Goal: Information Seeking & Learning: Learn about a topic

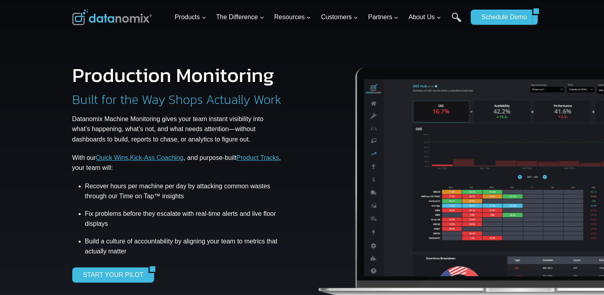
click at [171, 49] on div "Production Monitoring Built for the Way Shops Actually Work Datanomix Machine M…" at bounding box center [184, 173] width 224 height 291
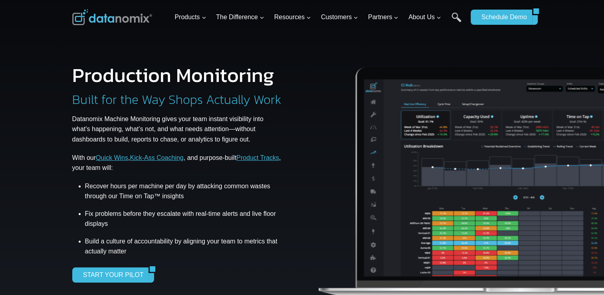
click at [63, 162] on div "Production Monitoring Built for the Way Shops Actually Work Datanomix Machine M…" at bounding box center [302, 164] width 479 height 328
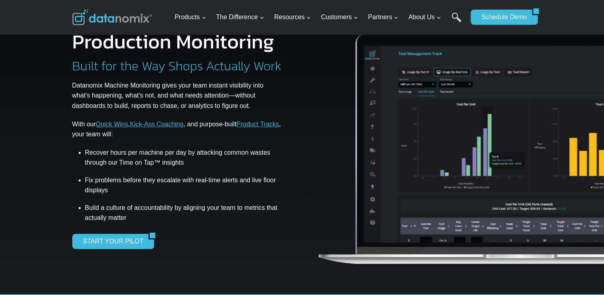
scroll to position [33, 0]
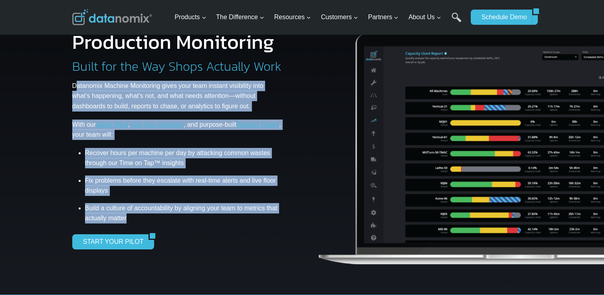
drag, startPoint x: 160, startPoint y: 212, endPoint x: 168, endPoint y: 223, distance: 13.7
click at [168, 223] on div "Production Monitoring Built for the Way Shops Actually Work Datanomix Machine M…" at bounding box center [184, 140] width 224 height 217
click at [191, 228] on div "Production Monitoring Built for the Way Shops Actually Work Datanomix Machine M…" at bounding box center [184, 140] width 224 height 217
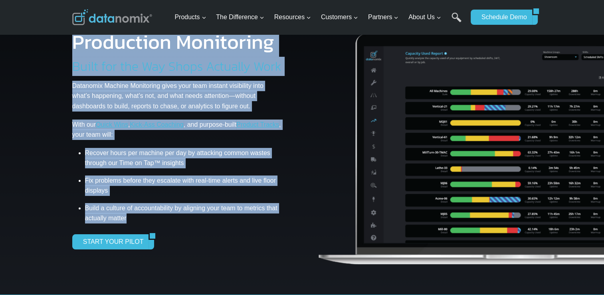
drag, startPoint x: 191, startPoint y: 228, endPoint x: 197, endPoint y: 215, distance: 14.3
click at [197, 215] on div "Production Monitoring Built for the Way Shops Actually Work Datanomix Machine M…" at bounding box center [184, 140] width 224 height 217
click at [197, 215] on li "Build a culture of accountability by aligning your team to metrics that actuall…" at bounding box center [184, 213] width 198 height 26
drag, startPoint x: 197, startPoint y: 215, endPoint x: 101, endPoint y: 51, distance: 190.2
click at [71, 46] on div "Production Monitoring Built for the Way Shops Actually Work Datanomix Machine M…" at bounding box center [302, 131] width 479 height 328
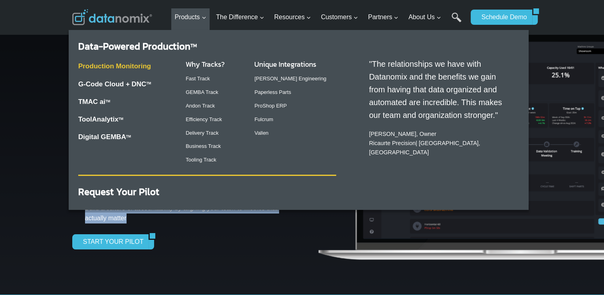
click at [133, 68] on link "Production Monitoring" at bounding box center [114, 66] width 73 height 8
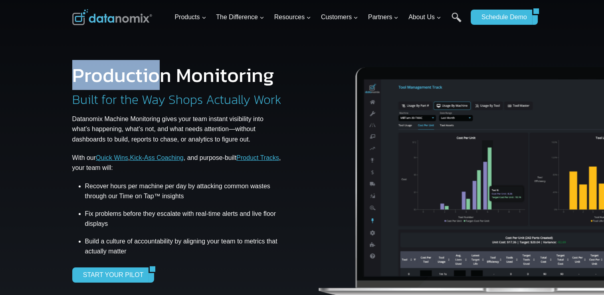
drag, startPoint x: 219, startPoint y: 252, endPoint x: 224, endPoint y: 259, distance: 8.6
click at [224, 269] on div "Production Monitoring Built for the Way Shops Actually Work Datanomix Machine M…" at bounding box center [184, 173] width 224 height 217
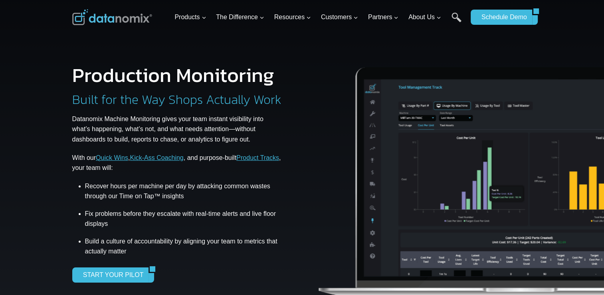
click at [224, 259] on li "Build a culture of accountability by aligning your team to metrics that actuall…" at bounding box center [184, 246] width 198 height 26
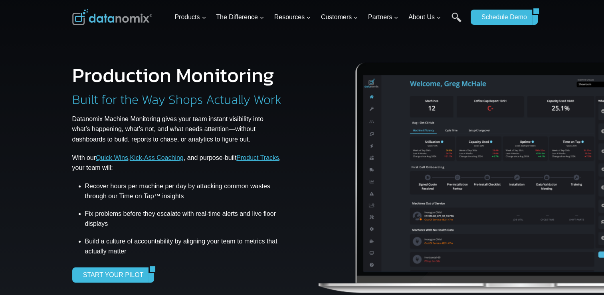
click at [311, 177] on figure at bounding box center [548, 171] width 479 height 270
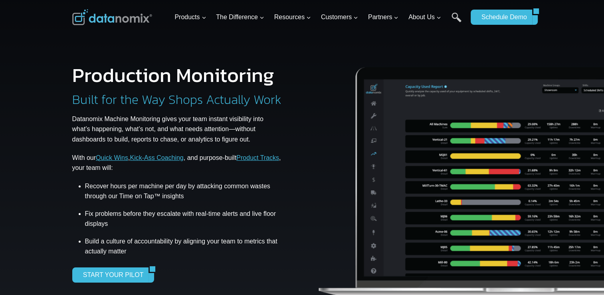
click at [321, 162] on img at bounding box center [521, 176] width 409 height 270
click at [120, 160] on link "Quick Wins" at bounding box center [112, 157] width 32 height 7
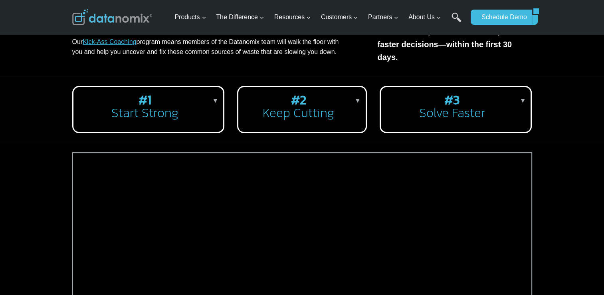
scroll to position [166, 0]
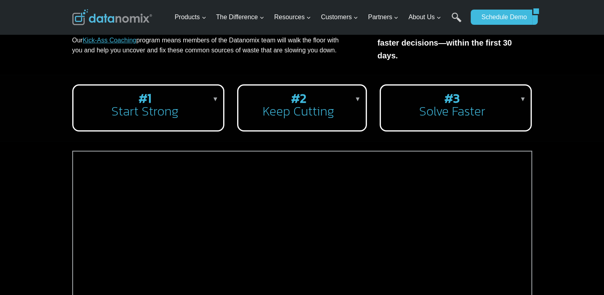
click at [59, 105] on div "#1 Start Strong ▼ Uncover the wasted time that stalls your shifts and get your …" at bounding box center [302, 108] width 604 height 66
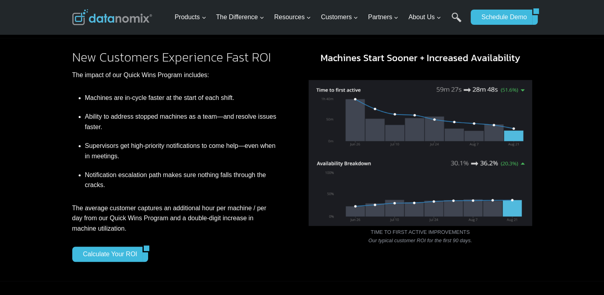
scroll to position [571, 0]
click at [57, 137] on div "New Customers Experience Fast ROI The impact of our Quick Wins Program includes…" at bounding box center [302, 159] width 604 height 243
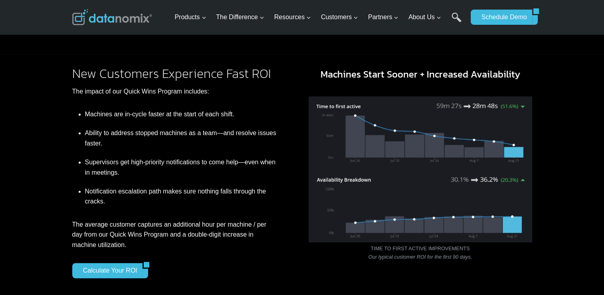
scroll to position [555, 0]
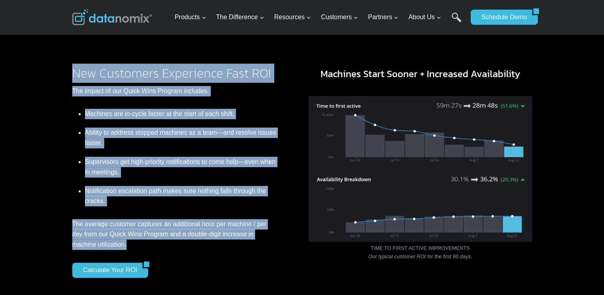
drag, startPoint x: 165, startPoint y: 213, endPoint x: 73, endPoint y: 63, distance: 176.3
click at [72, 67] on div "New Customers Experience Fast ROI The impact of our Quick Wins Program includes…" at bounding box center [184, 172] width 224 height 211
click at [155, 89] on div "New Customers Experience Fast ROI The impact of our Quick Wins Program includes…" at bounding box center [184, 172] width 224 height 211
drag, startPoint x: 76, startPoint y: 56, endPoint x: 218, endPoint y: 238, distance: 230.8
click at [218, 238] on div "New Customers Experience Fast ROI The impact of our Quick Wins Program includes…" at bounding box center [302, 175] width 479 height 243
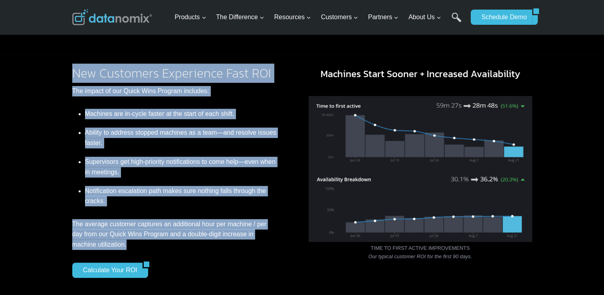
click at [218, 238] on p "The average customer captures an additional hour per machine / per day from our…" at bounding box center [174, 234] width 205 height 31
drag, startPoint x: 218, startPoint y: 238, endPoint x: 70, endPoint y: 58, distance: 232.5
click at [71, 58] on div "New Customers Experience Fast ROI The impact of our Quick Wins Program includes…" at bounding box center [302, 175] width 479 height 243
click at [76, 67] on h2 "New Customers Experience Fast ROI" at bounding box center [174, 73] width 205 height 13
drag, startPoint x: 75, startPoint y: 60, endPoint x: 199, endPoint y: 236, distance: 214.9
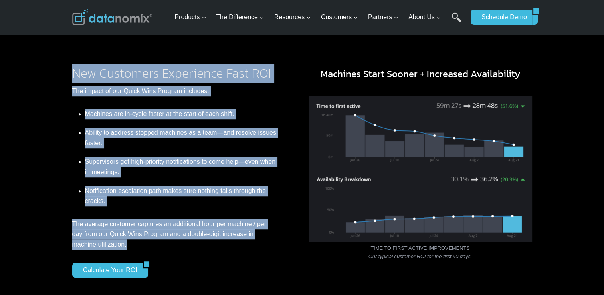
click at [199, 236] on div "New Customers Experience Fast ROI The impact of our Quick Wins Program includes…" at bounding box center [184, 172] width 224 height 211
click at [199, 236] on p "The average customer captures an additional hour per machine / per day from our…" at bounding box center [174, 234] width 205 height 31
drag, startPoint x: 199, startPoint y: 236, endPoint x: 74, endPoint y: 67, distance: 210.2
click at [74, 68] on div "New Customers Experience Fast ROI The impact of our Quick Wins Program includes…" at bounding box center [184, 172] width 224 height 211
click at [175, 98] on div "New Customers Experience Fast ROI The impact of our Quick Wins Program includes…" at bounding box center [184, 172] width 224 height 211
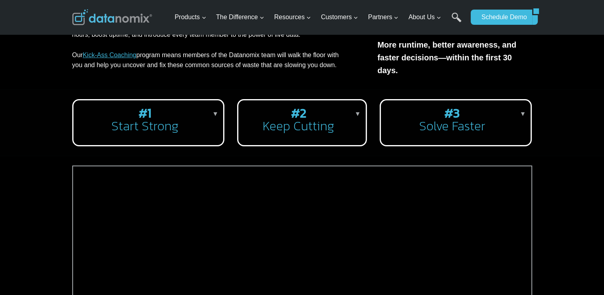
scroll to position [152, 0]
click at [205, 106] on h2 "#1 Start Strong" at bounding box center [147, 119] width 134 height 26
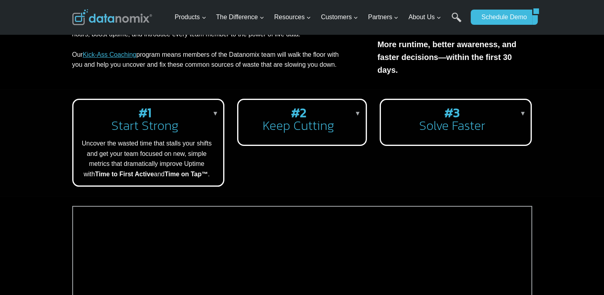
click at [337, 106] on h2 "#2 Keep Cutting" at bounding box center [300, 119] width 111 height 26
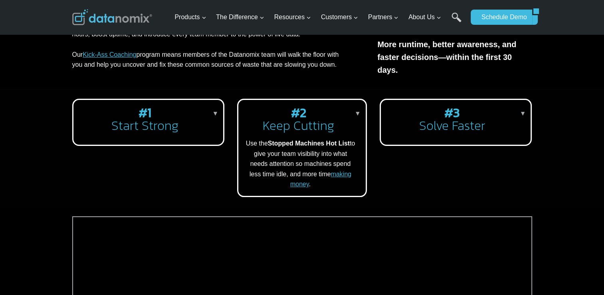
click at [455, 103] on strong "#3" at bounding box center [453, 112] width 16 height 19
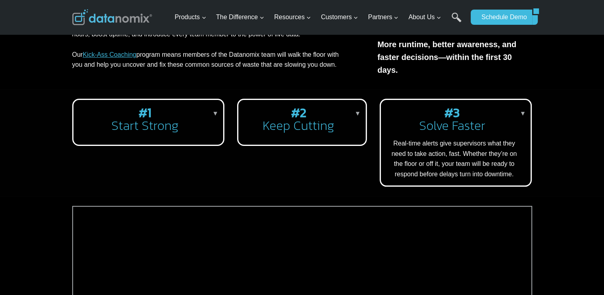
click at [297, 111] on h2 "#2 Keep Cutting" at bounding box center [300, 119] width 111 height 26
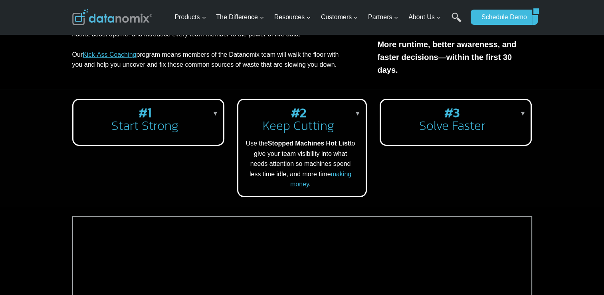
click at [213, 111] on p "▼" at bounding box center [216, 113] width 6 height 10
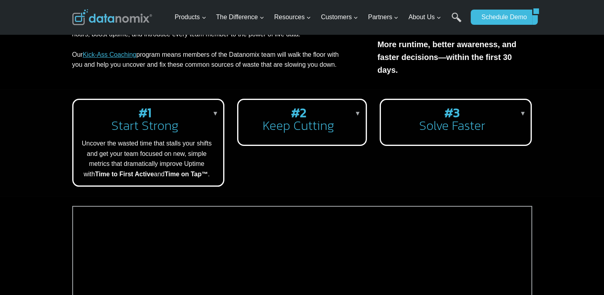
click at [222, 68] on p "Every new Datanomix customer starts with Quick Wins: a focused plan to recover …" at bounding box center [209, 44] width 274 height 51
click at [224, 68] on p "Every new Datanomix customer starts with Quick Wins: a focused plan to recover …" at bounding box center [209, 44] width 274 height 51
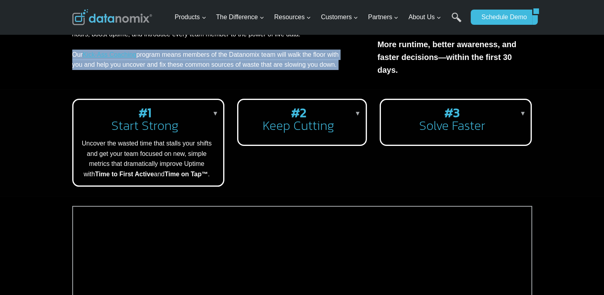
click at [240, 64] on p "Every new Datanomix customer starts with Quick Wins: a focused plan to recover …" at bounding box center [209, 44] width 274 height 51
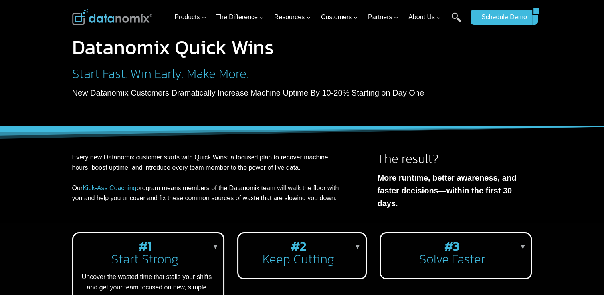
scroll to position [0, 0]
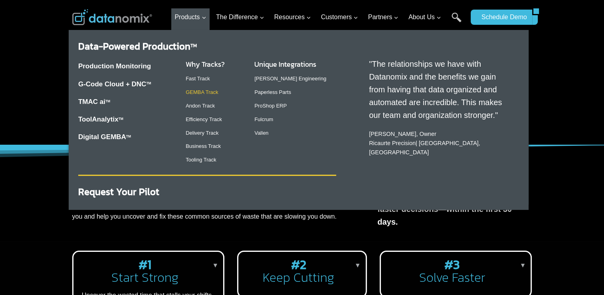
click at [205, 95] on link "GEMBA Track" at bounding box center [202, 92] width 33 height 6
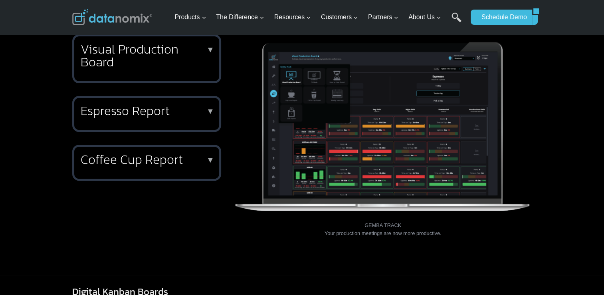
scroll to position [251, 0]
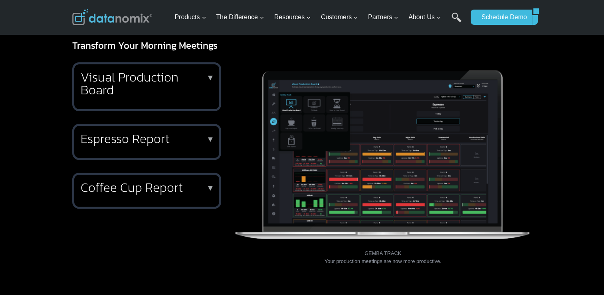
click at [213, 75] on p "▼" at bounding box center [211, 78] width 8 height 6
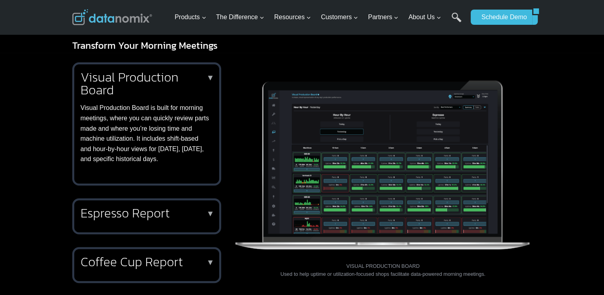
click at [239, 77] on img at bounding box center [383, 160] width 298 height 197
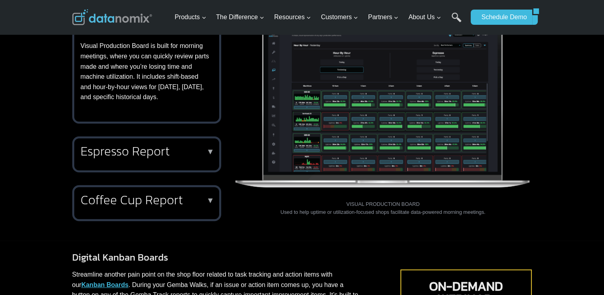
scroll to position [313, 0]
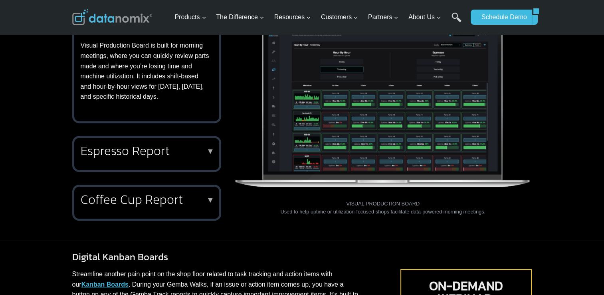
click at [203, 136] on div "Espresso Report ▼ Your morning shot of production performance data is emailed f…" at bounding box center [146, 154] width 149 height 36
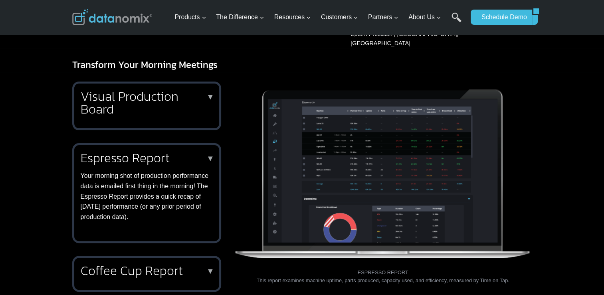
scroll to position [232, 0]
click at [213, 94] on p "▼" at bounding box center [211, 97] width 8 height 6
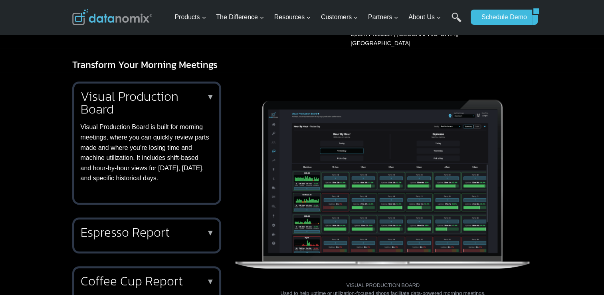
click at [235, 125] on img at bounding box center [383, 180] width 298 height 197
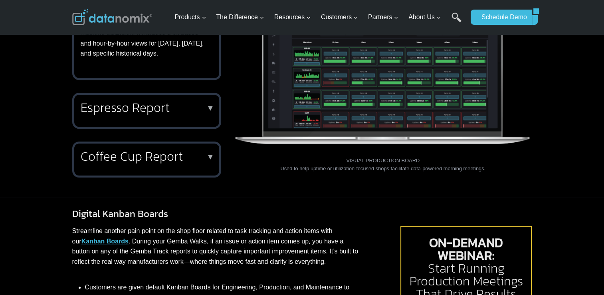
click at [200, 169] on div "Visual Production Board ▼ Visual Production Board is built for morning meetings…" at bounding box center [302, 72] width 479 height 250
click at [198, 155] on div "Coffee Cup Report ▼ Shops that prioritize cycle times or want to improve parts …" at bounding box center [146, 159] width 149 height 36
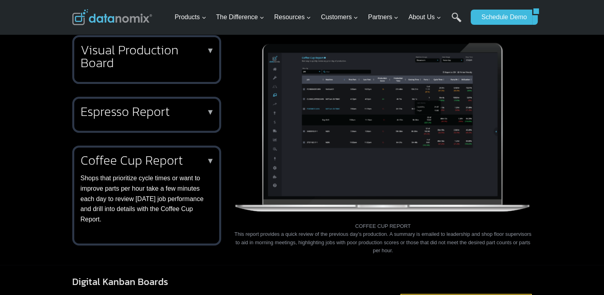
click at [192, 105] on h2 "Espresso Report" at bounding box center [145, 111] width 129 height 13
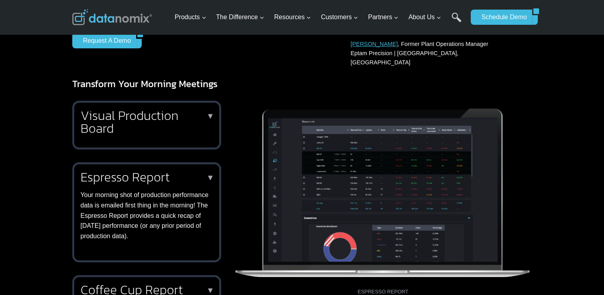
scroll to position [211, 0]
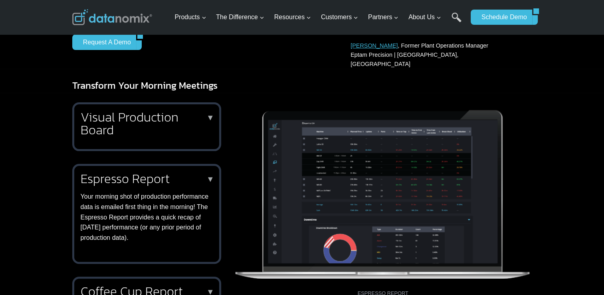
click at [209, 113] on h2 "Visual Production Board" at bounding box center [145, 124] width 129 height 26
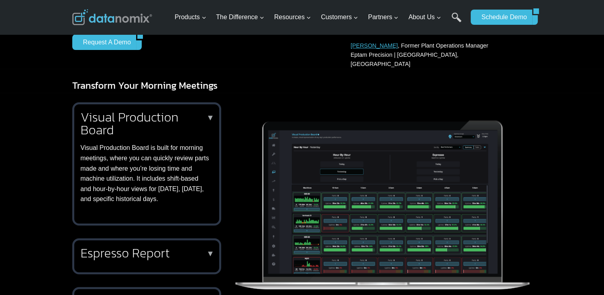
click at [208, 115] on p "▼" at bounding box center [211, 118] width 8 height 6
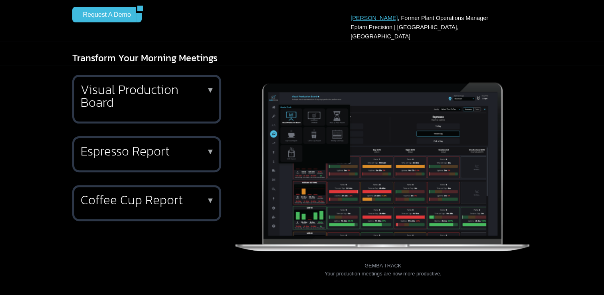
scroll to position [222, 0]
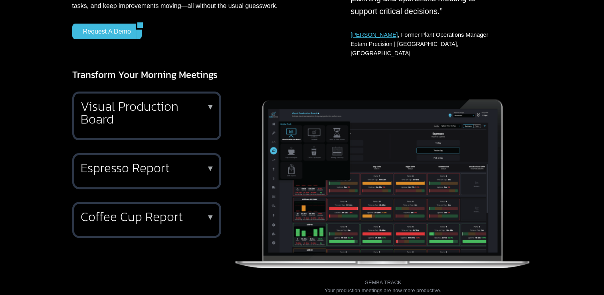
click at [292, 151] on img at bounding box center [383, 179] width 298 height 176
click at [192, 210] on h2 "Coffee Cup Report" at bounding box center [145, 216] width 129 height 13
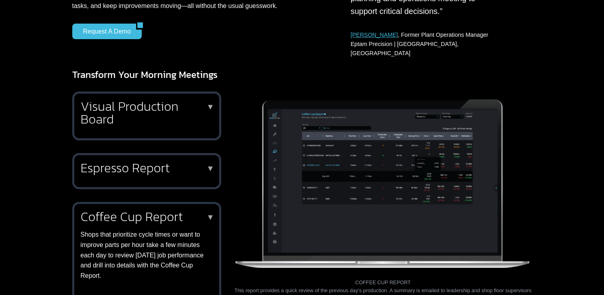
click at [195, 161] on h2 "Espresso Report" at bounding box center [145, 167] width 129 height 13
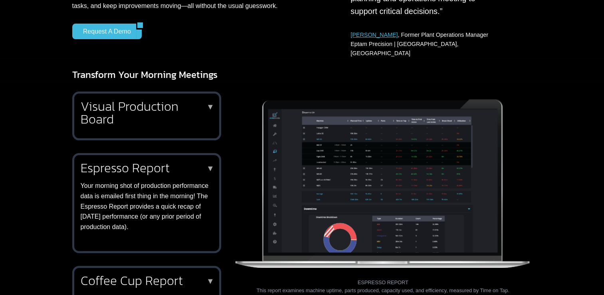
click at [204, 100] on h2 "Visual Production Board" at bounding box center [145, 113] width 129 height 26
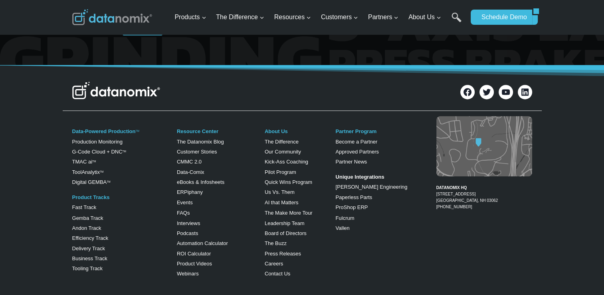
scroll to position [1307, 0]
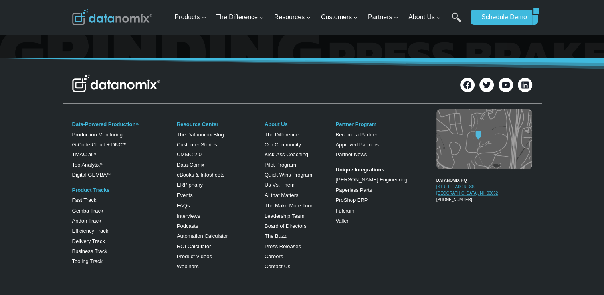
click at [452, 185] on link "200 Innovation Way Suite #1370 Nashua, NH 03062" at bounding box center [468, 190] width 62 height 11
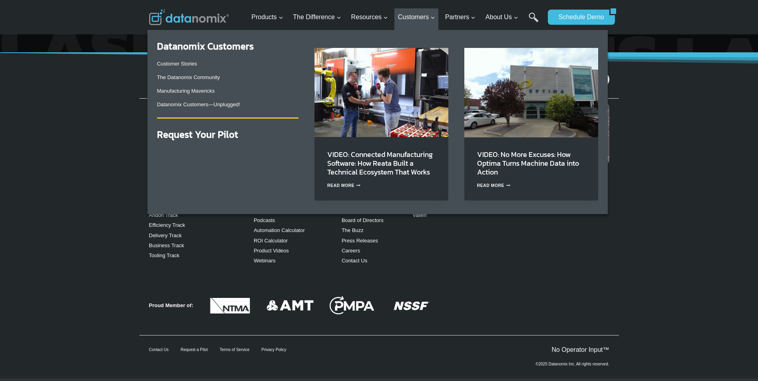
scroll to position [1313, 0]
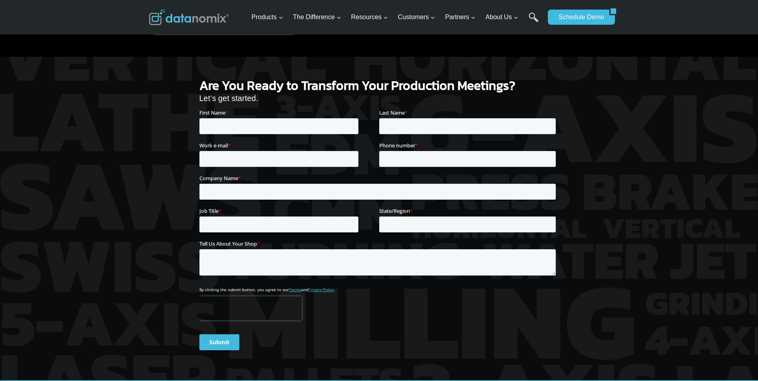
click at [174, 98] on div "Are You Ready to Transform Your Production Meetings? Let’s get started." at bounding box center [378, 219] width 479 height 324
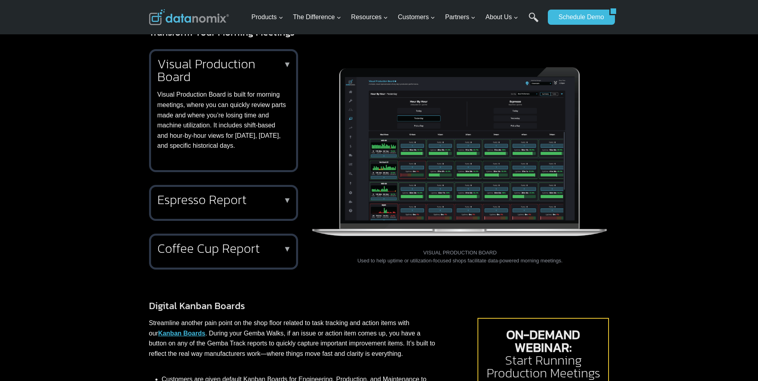
scroll to position [0, 0]
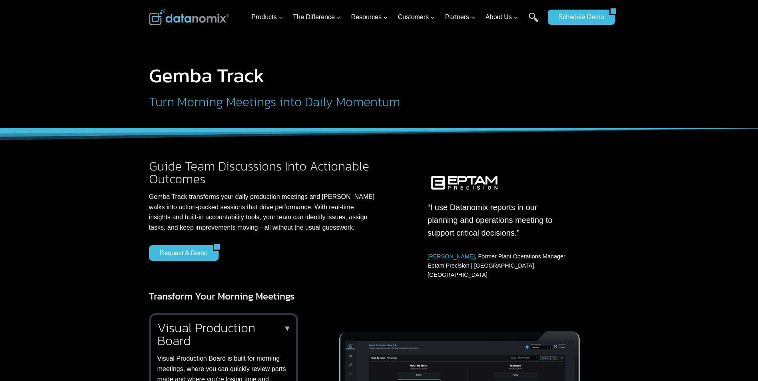
drag, startPoint x: 123, startPoint y: 177, endPoint x: 137, endPoint y: 0, distance: 177.5
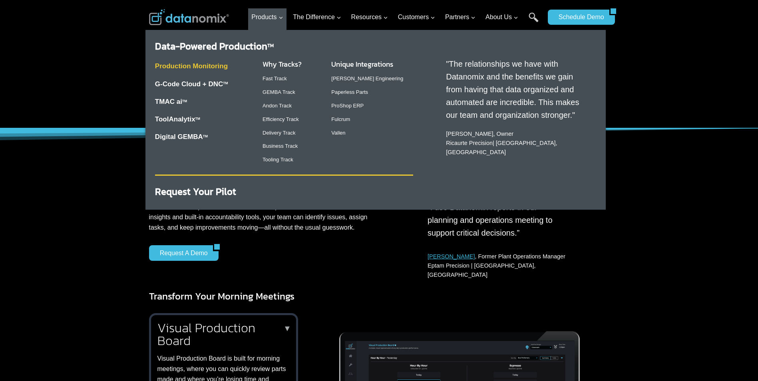
click at [201, 66] on link "Production Monitoring" at bounding box center [191, 66] width 73 height 8
